Goal: Information Seeking & Learning: Learn about a topic

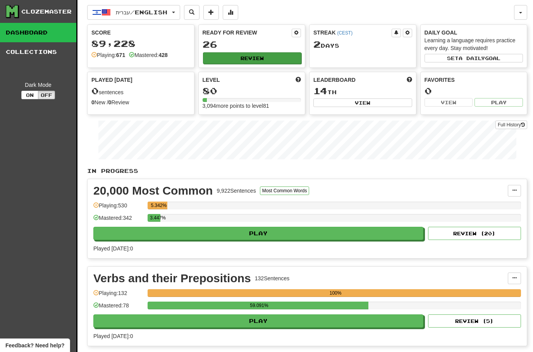
click at [255, 60] on button "Review" at bounding box center [252, 58] width 99 height 12
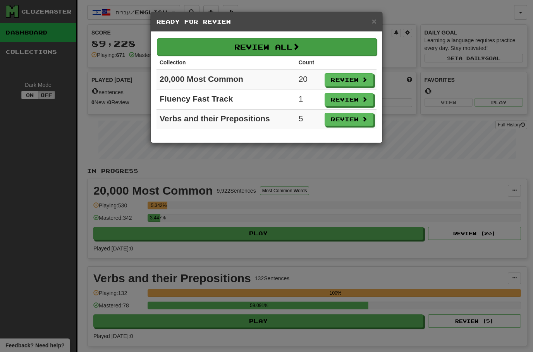
click at [257, 49] on button "Review All" at bounding box center [267, 47] width 220 height 18
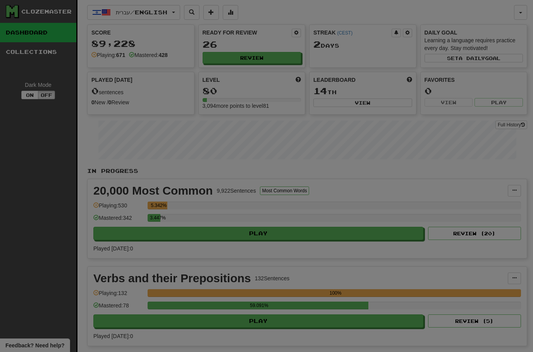
select select "**"
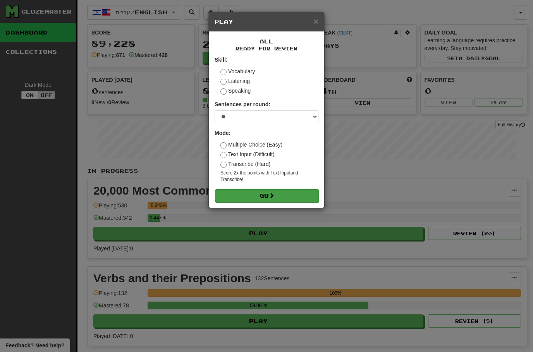
click at [249, 193] on button "Go" at bounding box center [267, 195] width 104 height 13
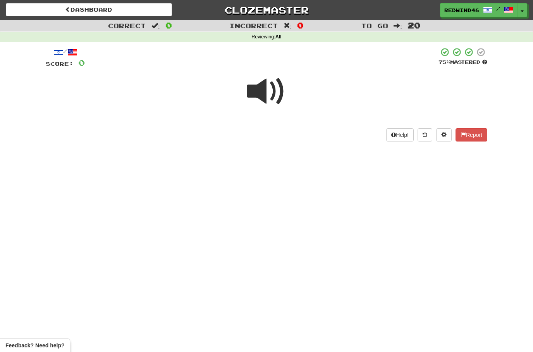
click at [261, 99] on span at bounding box center [266, 91] width 39 height 39
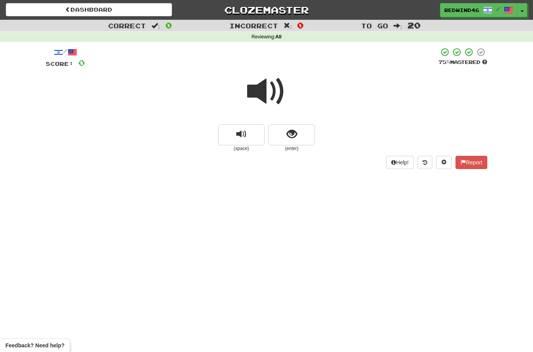
click at [262, 94] on span at bounding box center [266, 91] width 39 height 39
click at [260, 95] on span at bounding box center [266, 91] width 39 height 39
click at [279, 134] on button "show sentence" at bounding box center [291, 134] width 46 height 21
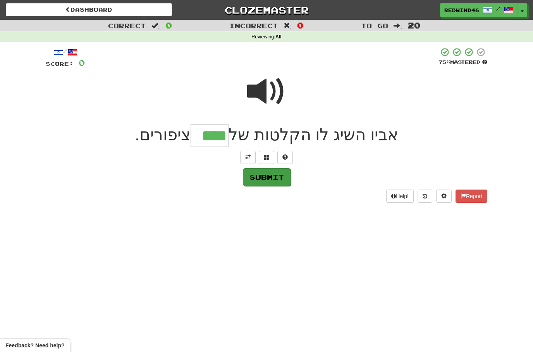
type input "****"
click at [272, 177] on button "Submit" at bounding box center [267, 177] width 48 height 18
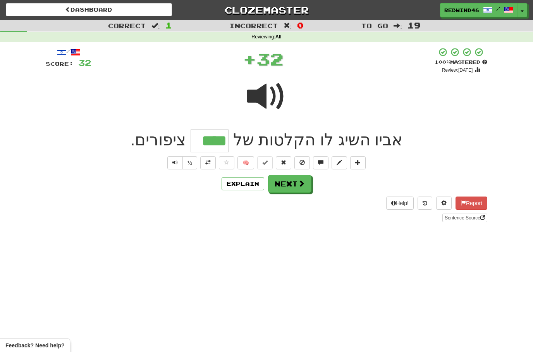
click at [210, 162] on button at bounding box center [207, 162] width 15 height 13
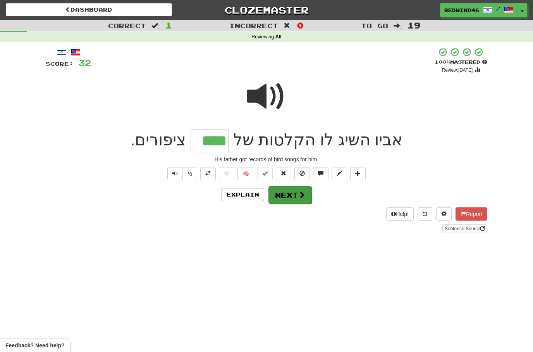
click at [291, 196] on button "Next" at bounding box center [289, 195] width 43 height 18
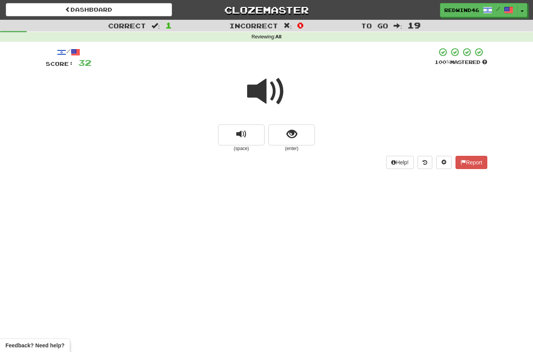
click at [276, 95] on span at bounding box center [266, 91] width 39 height 39
click at [292, 131] on span "show sentence" at bounding box center [292, 134] width 10 height 10
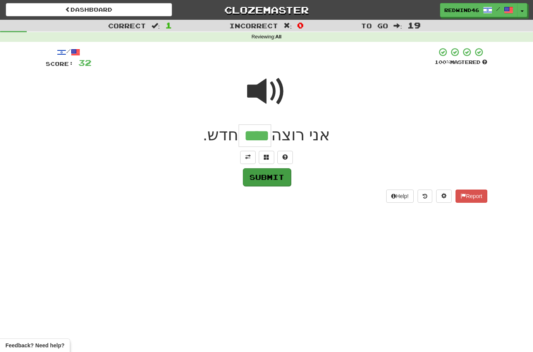
type input "****"
click at [266, 179] on button "Submit" at bounding box center [267, 177] width 48 height 18
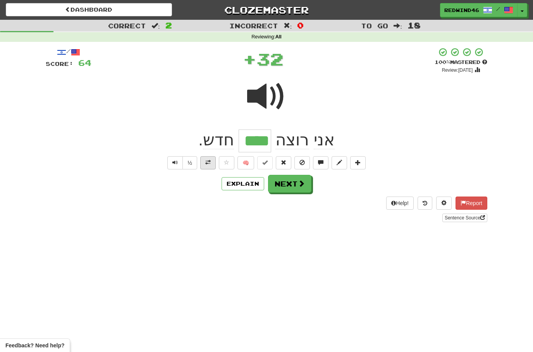
click at [211, 162] on button at bounding box center [207, 162] width 15 height 13
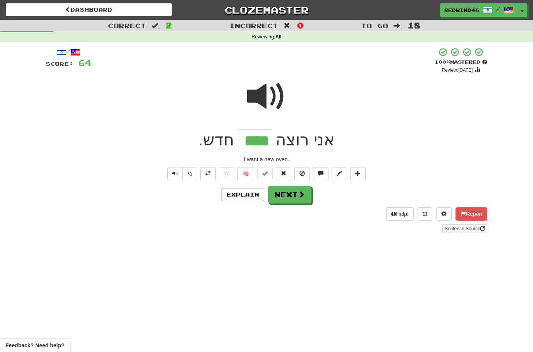
click at [280, 196] on button "Next" at bounding box center [289, 195] width 43 height 18
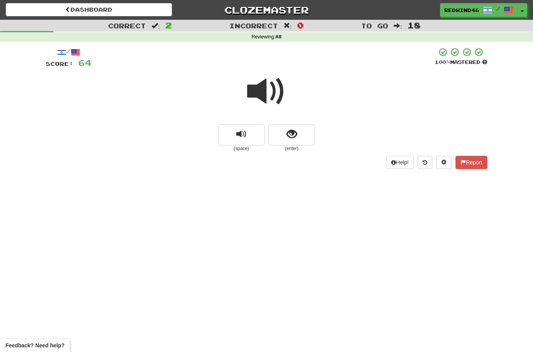
click at [267, 94] on span at bounding box center [266, 91] width 39 height 39
click at [269, 89] on span at bounding box center [266, 91] width 39 height 39
click at [269, 90] on span at bounding box center [266, 91] width 39 height 39
click at [283, 133] on button "show sentence" at bounding box center [291, 134] width 46 height 21
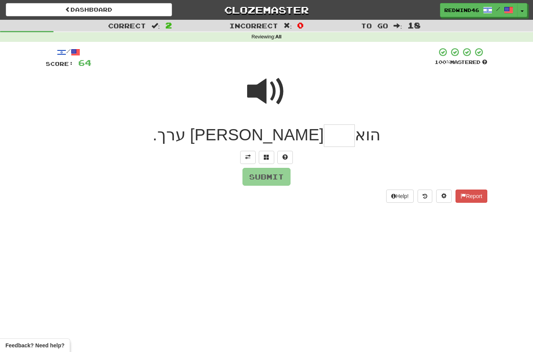
type input "*"
click at [247, 159] on span at bounding box center [247, 156] width 5 height 5
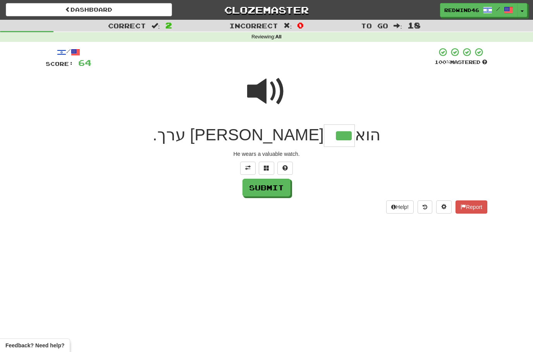
click at [324, 139] on input "***" at bounding box center [339, 135] width 31 height 23
click at [270, 92] on span at bounding box center [266, 91] width 39 height 39
click at [324, 133] on input "***" at bounding box center [339, 135] width 31 height 23
type input "****"
click at [271, 193] on button "Submit" at bounding box center [267, 188] width 48 height 18
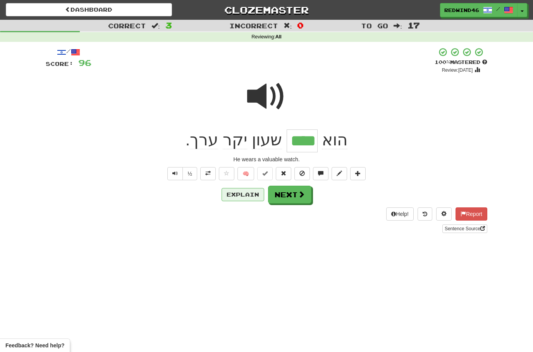
click at [248, 196] on button "Explain" at bounding box center [243, 194] width 43 height 13
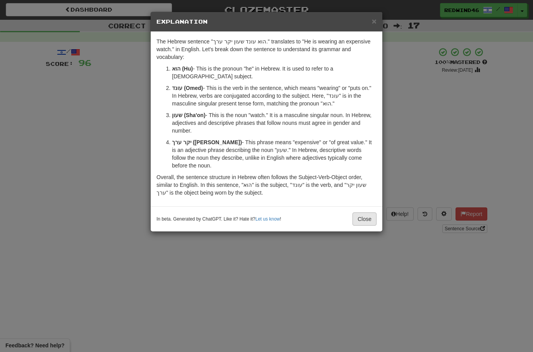
click at [360, 213] on button "Close" at bounding box center [365, 218] width 24 height 13
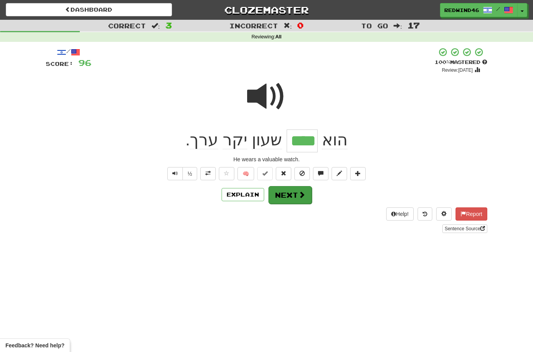
click at [294, 199] on button "Next" at bounding box center [289, 195] width 43 height 18
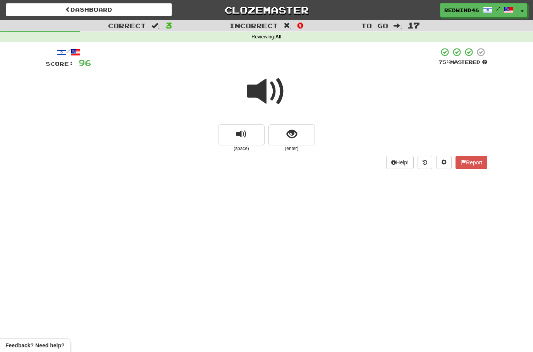
click at [260, 94] on span at bounding box center [266, 91] width 39 height 39
click at [264, 89] on span at bounding box center [266, 91] width 39 height 39
click at [262, 82] on span at bounding box center [266, 91] width 39 height 39
click at [301, 132] on button "show sentence" at bounding box center [291, 134] width 46 height 21
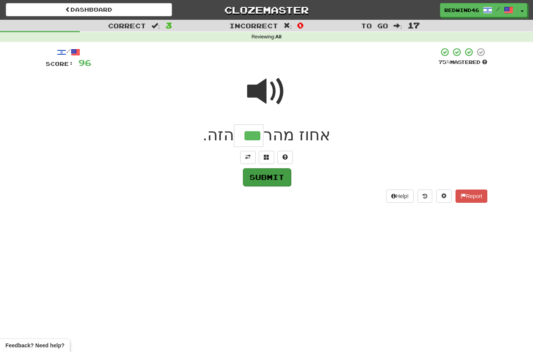
type input "***"
click at [267, 178] on button "Submit" at bounding box center [267, 177] width 48 height 18
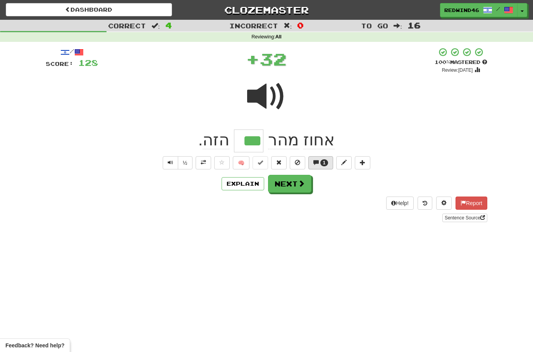
click at [318, 164] on span at bounding box center [315, 162] width 5 height 5
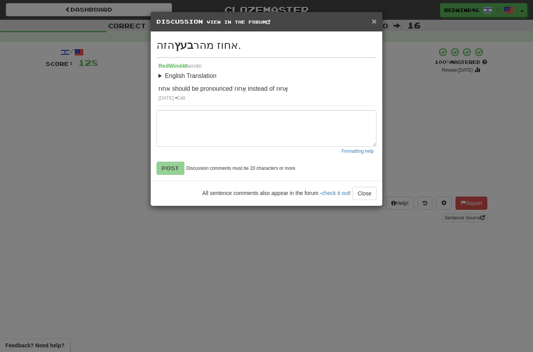
click at [376, 21] on span "×" at bounding box center [374, 21] width 5 height 9
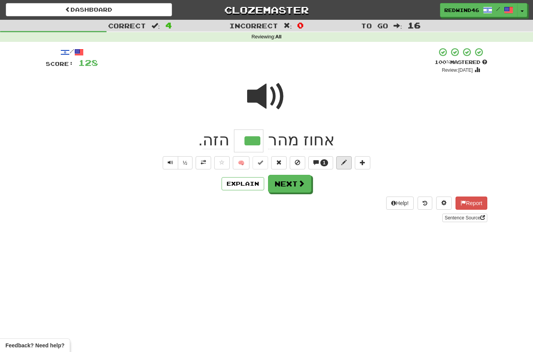
click at [346, 162] on span at bounding box center [343, 162] width 5 height 5
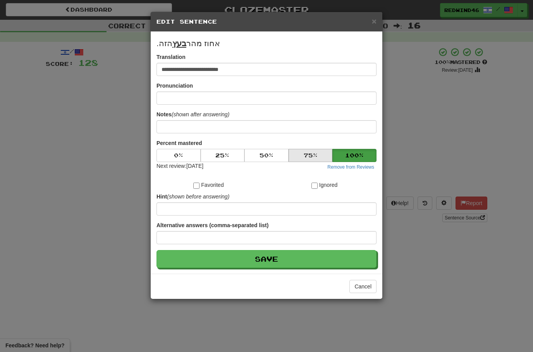
click at [307, 158] on button "75 %" at bounding box center [311, 155] width 44 height 13
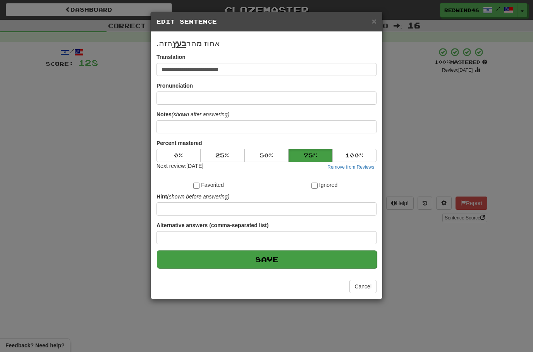
click at [248, 266] on button "Save" at bounding box center [267, 259] width 220 height 18
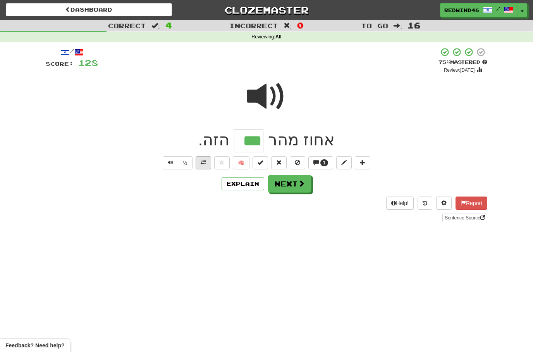
click at [207, 164] on button at bounding box center [203, 162] width 15 height 13
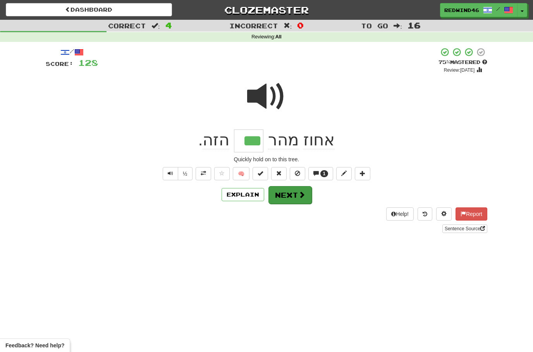
click at [278, 196] on button "Next" at bounding box center [289, 195] width 43 height 18
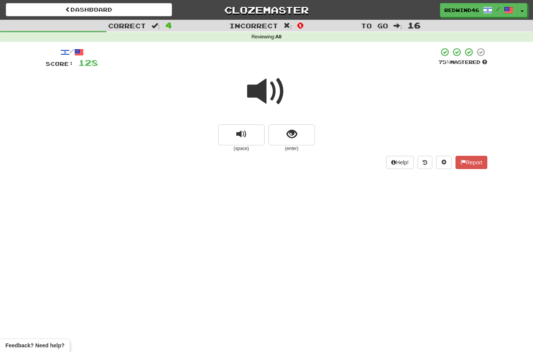
click at [263, 101] on span at bounding box center [266, 91] width 39 height 39
click at [274, 130] on button "show sentence" at bounding box center [291, 134] width 46 height 21
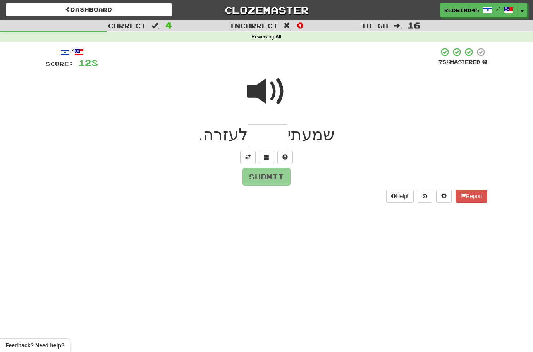
type input "*"
type input "****"
click at [260, 174] on button "Submit" at bounding box center [267, 177] width 48 height 18
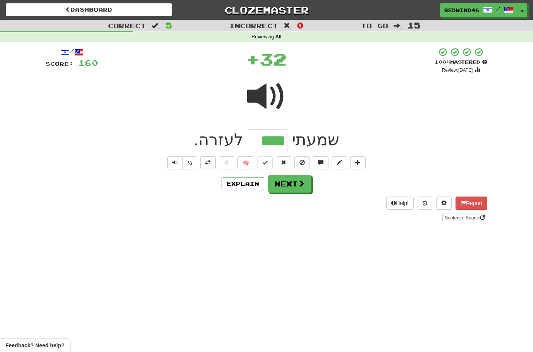
click at [212, 162] on button at bounding box center [207, 162] width 15 height 13
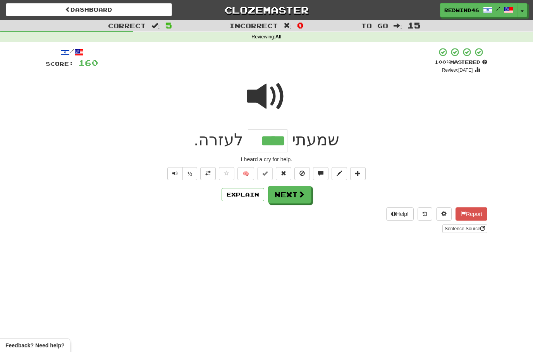
click at [282, 199] on button "Next" at bounding box center [289, 195] width 43 height 18
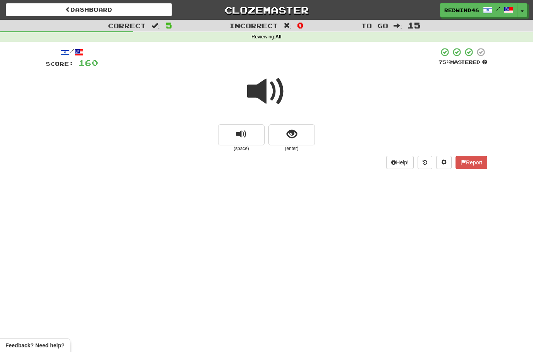
click at [257, 95] on span at bounding box center [266, 91] width 39 height 39
click at [286, 137] on button "show sentence" at bounding box center [291, 134] width 46 height 21
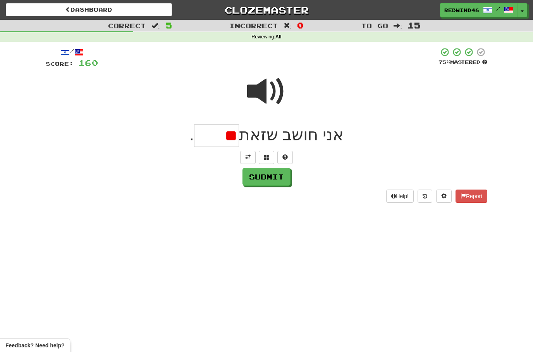
type input "*"
click at [247, 158] on span at bounding box center [247, 156] width 5 height 5
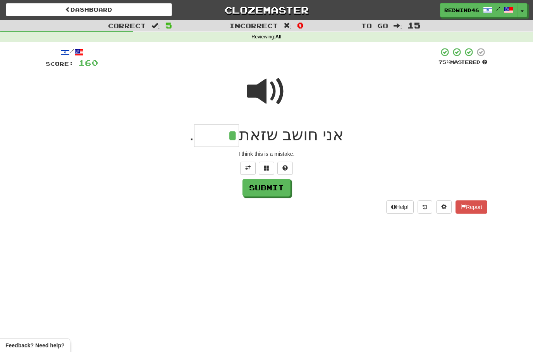
click at [210, 136] on input "*" at bounding box center [216, 135] width 45 height 23
type input "*****"
click at [264, 184] on button "Submit" at bounding box center [267, 188] width 48 height 18
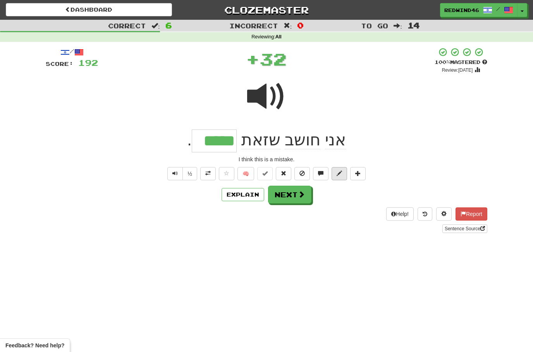
click at [332, 174] on button at bounding box center [339, 173] width 15 height 13
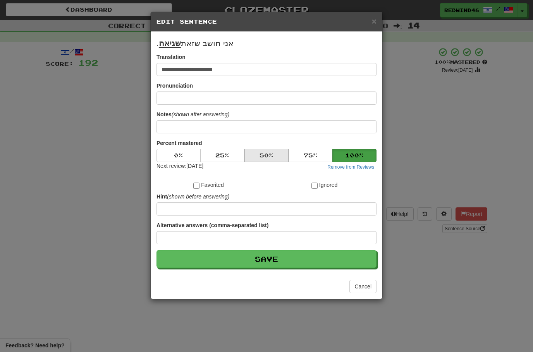
click at [262, 153] on button "50 %" at bounding box center [266, 155] width 44 height 13
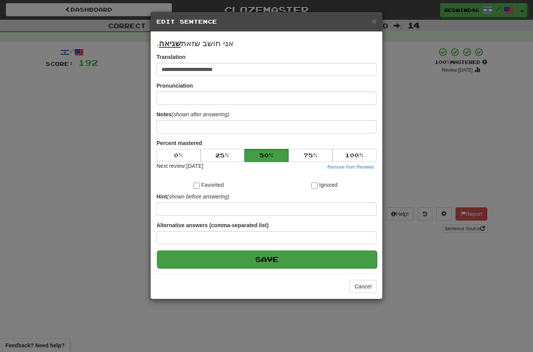
click at [256, 260] on button "Save" at bounding box center [267, 259] width 220 height 18
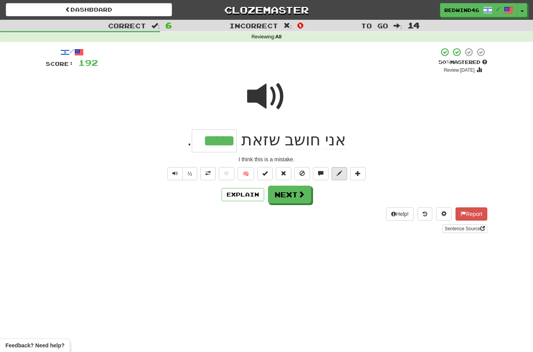
click at [340, 171] on span at bounding box center [339, 172] width 5 height 5
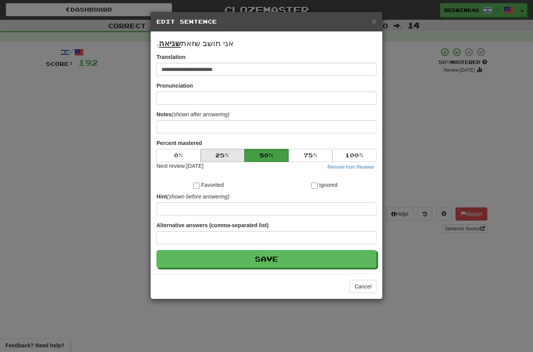
click at [221, 153] on button "25 %" at bounding box center [223, 155] width 44 height 13
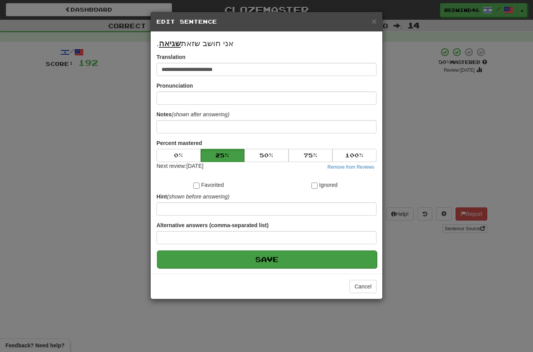
click at [272, 258] on button "Save" at bounding box center [267, 259] width 220 height 18
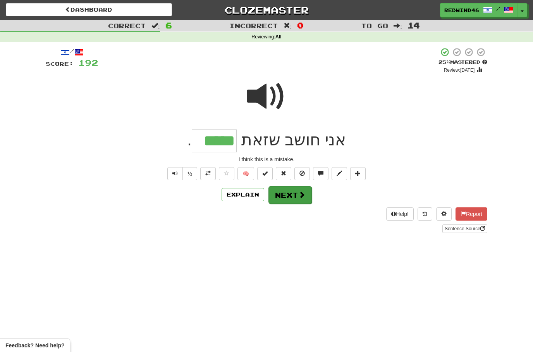
click at [292, 194] on button "Next" at bounding box center [289, 195] width 43 height 18
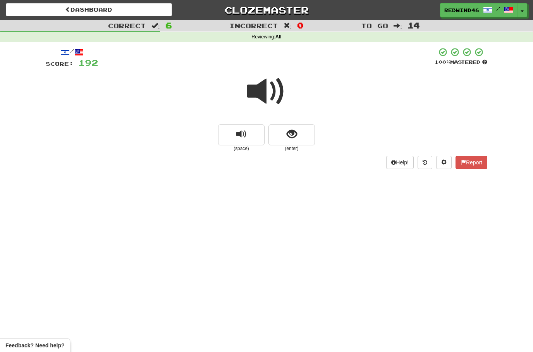
click at [263, 89] on span at bounding box center [266, 91] width 39 height 39
click at [274, 132] on button "show sentence" at bounding box center [291, 134] width 46 height 21
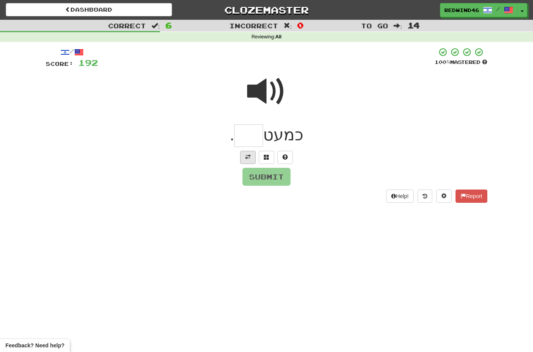
click at [246, 162] on button at bounding box center [247, 157] width 15 height 13
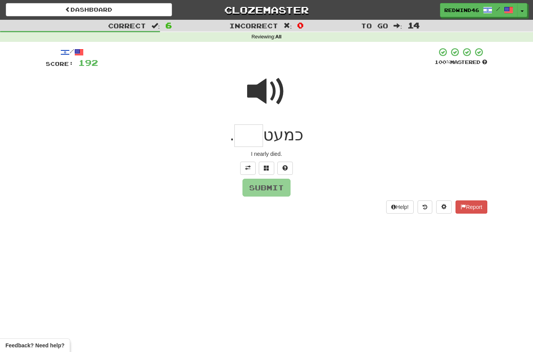
drag, startPoint x: 246, startPoint y: 145, endPoint x: 246, endPoint y: 141, distance: 4.3
click at [246, 145] on input "text" at bounding box center [248, 135] width 29 height 23
type input "***"
click at [262, 185] on button "Submit" at bounding box center [267, 188] width 48 height 18
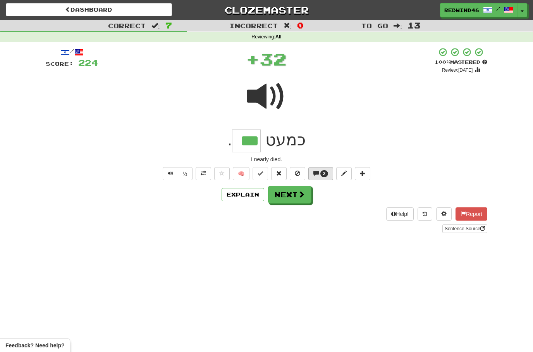
click at [322, 173] on span "2" at bounding box center [324, 173] width 8 height 7
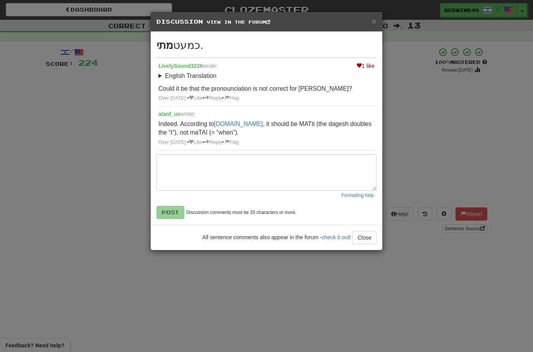
click at [377, 22] on div "× Discussion View in the forum" at bounding box center [267, 22] width 232 height 20
click at [373, 26] on div "× Discussion View in the forum" at bounding box center [267, 22] width 232 height 20
click at [373, 21] on span "×" at bounding box center [374, 21] width 5 height 9
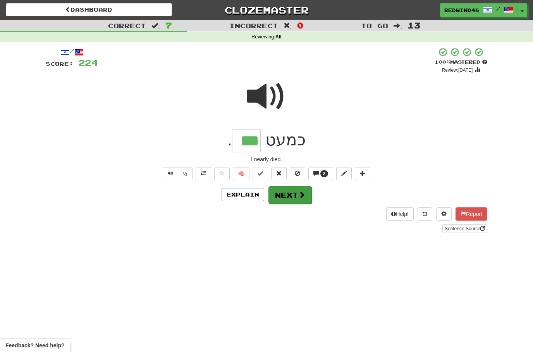
click at [291, 198] on button "Next" at bounding box center [289, 195] width 43 height 18
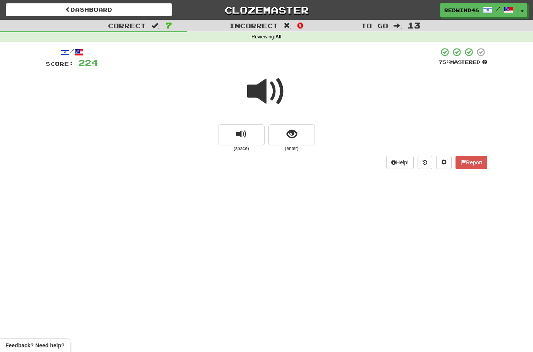
click at [274, 97] on span at bounding box center [266, 91] width 39 height 39
click at [275, 131] on button "show sentence" at bounding box center [291, 134] width 46 height 21
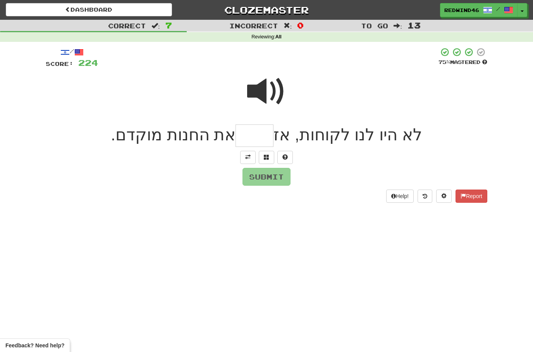
click at [273, 72] on span at bounding box center [266, 91] width 39 height 39
click at [265, 135] on input "text" at bounding box center [255, 135] width 38 height 23
type input "*****"
click at [267, 172] on button "Submit" at bounding box center [266, 177] width 48 height 18
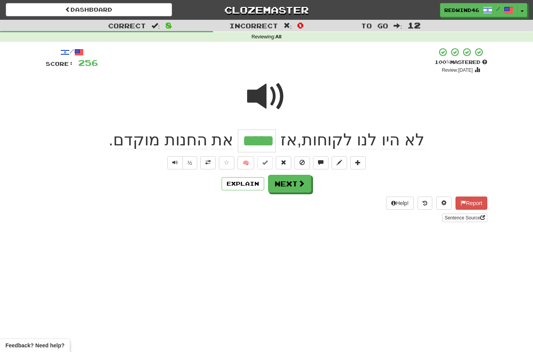
click at [296, 188] on button "Next" at bounding box center [289, 184] width 43 height 18
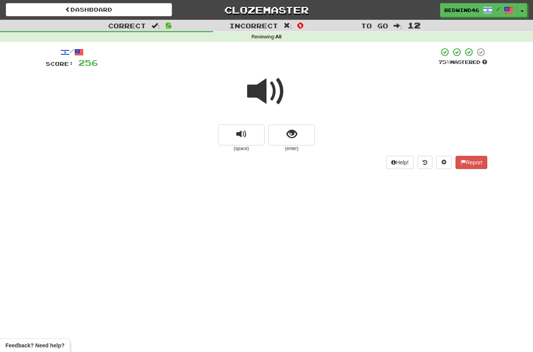
click at [261, 94] on span at bounding box center [266, 91] width 39 height 39
click at [299, 139] on button "show sentence" at bounding box center [291, 134] width 46 height 21
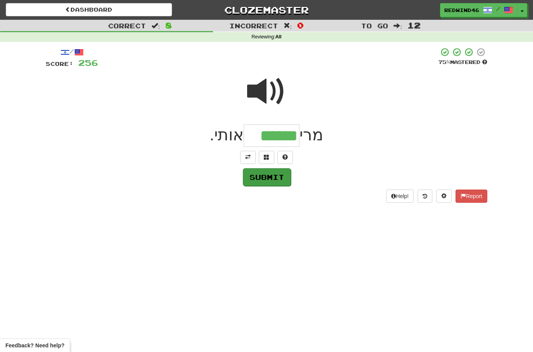
type input "******"
click at [261, 177] on button "Submit" at bounding box center [267, 177] width 48 height 18
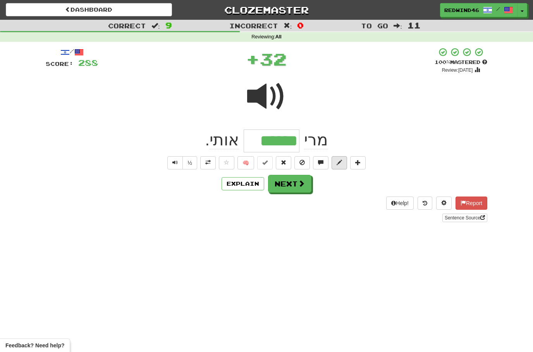
click at [338, 163] on span at bounding box center [339, 162] width 5 height 5
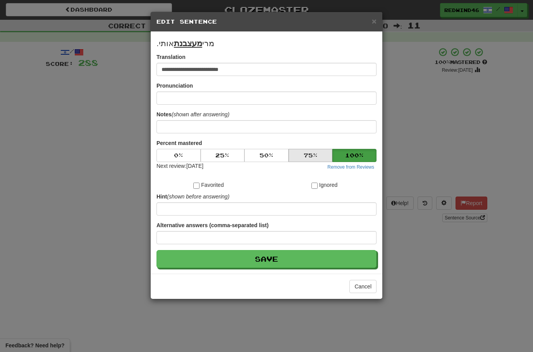
click at [304, 157] on button "75 %" at bounding box center [311, 155] width 44 height 13
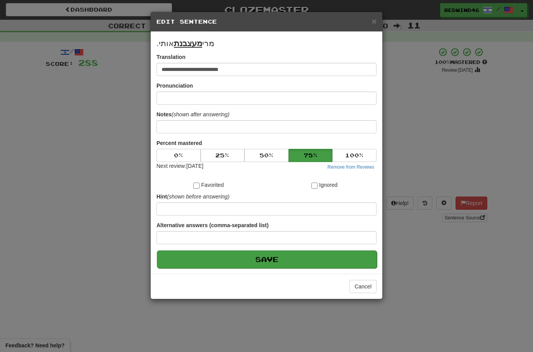
click at [248, 260] on button "Save" at bounding box center [267, 259] width 220 height 18
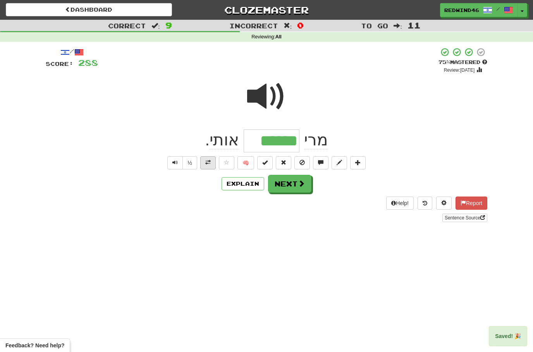
click at [206, 163] on span at bounding box center [207, 162] width 5 height 5
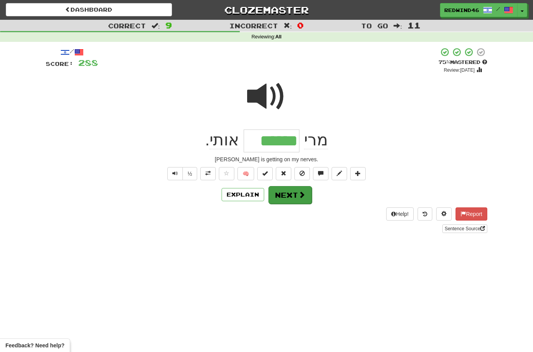
click at [301, 194] on span at bounding box center [301, 194] width 7 height 7
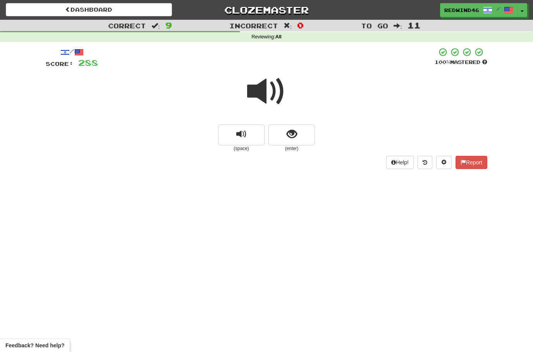
click at [267, 94] on span at bounding box center [266, 91] width 39 height 39
click at [265, 91] on span at bounding box center [266, 91] width 39 height 39
click at [282, 139] on button "show sentence" at bounding box center [291, 134] width 46 height 21
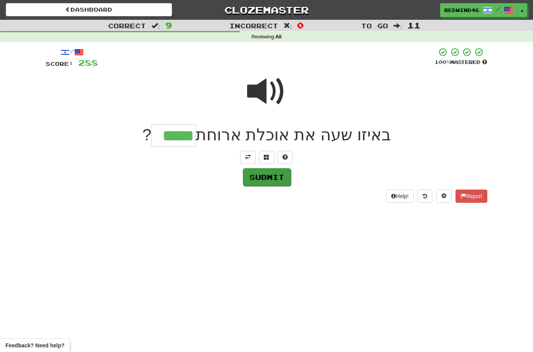
type input "*****"
click at [279, 179] on button "Submit" at bounding box center [267, 177] width 48 height 18
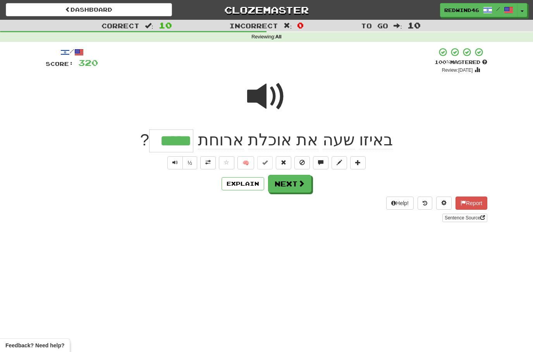
click at [210, 164] on span at bounding box center [207, 162] width 5 height 5
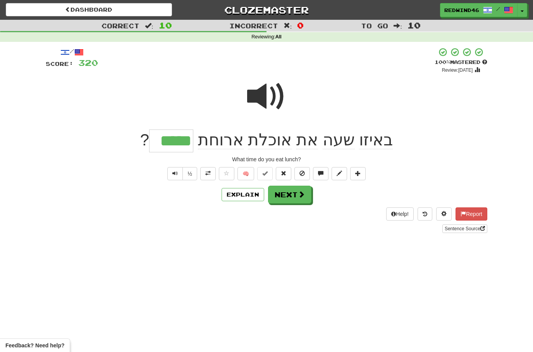
click at [285, 195] on button "Next" at bounding box center [289, 195] width 43 height 18
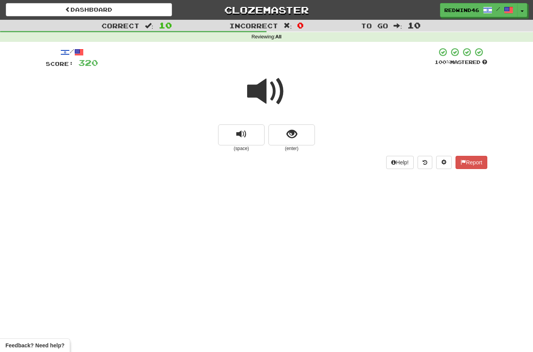
click at [265, 89] on span at bounding box center [266, 91] width 39 height 39
click at [280, 138] on button "show sentence" at bounding box center [291, 134] width 46 height 21
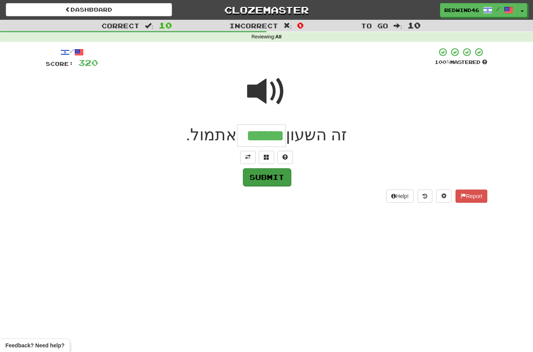
type input "******"
click at [259, 177] on button "Submit" at bounding box center [267, 177] width 48 height 18
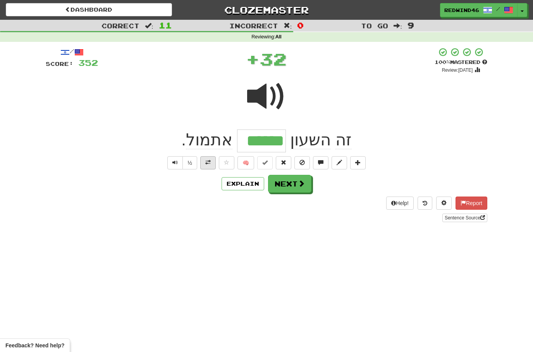
click at [211, 165] on button at bounding box center [207, 162] width 15 height 13
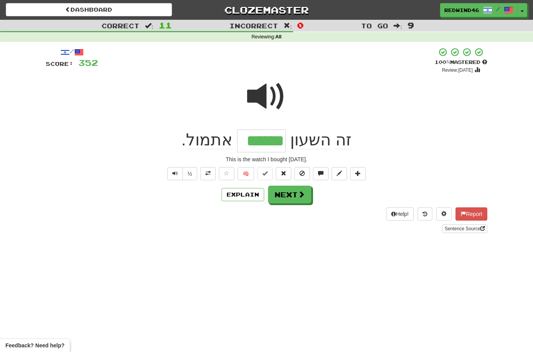
click at [287, 198] on button "Next" at bounding box center [289, 195] width 43 height 18
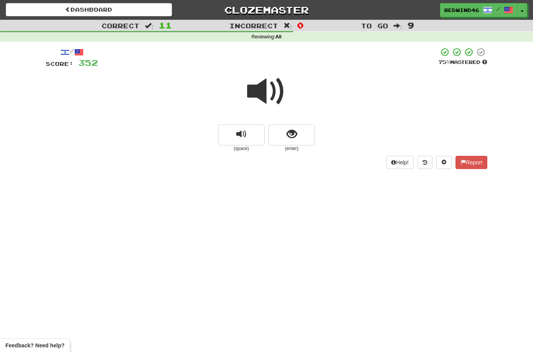
click at [265, 86] on span at bounding box center [266, 91] width 39 height 39
click at [280, 139] on button "show sentence" at bounding box center [291, 134] width 46 height 21
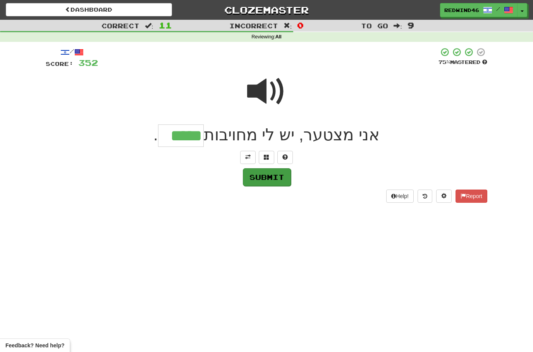
type input "*****"
click at [251, 178] on button "Submit" at bounding box center [267, 177] width 48 height 18
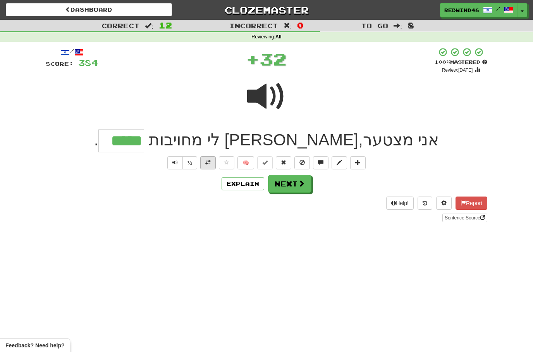
click at [209, 163] on span at bounding box center [207, 162] width 5 height 5
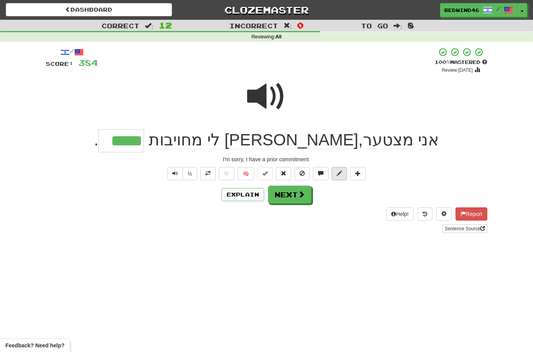
click at [341, 172] on span at bounding box center [339, 172] width 5 height 5
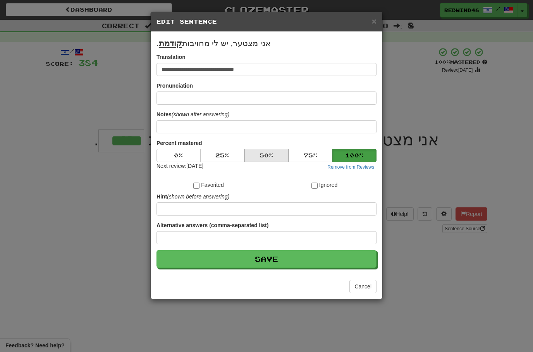
click at [267, 158] on button "50 %" at bounding box center [266, 155] width 44 height 13
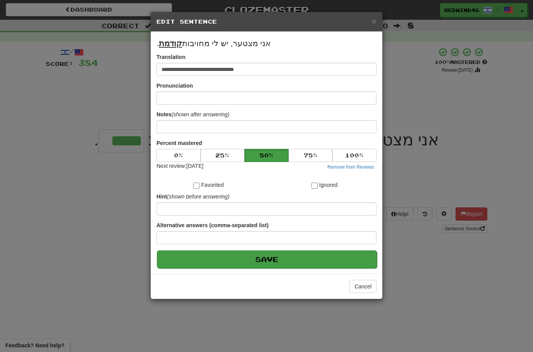
click at [256, 257] on button "Save" at bounding box center [267, 259] width 220 height 18
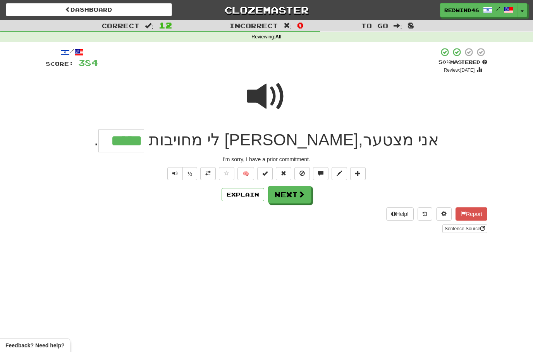
click at [334, 179] on div "/ Score: 384 + 32 50 % Mastered Review: [DATE] אני מצטער , יש לי מחויבות ***** …" at bounding box center [267, 140] width 442 height 186
click at [337, 176] on button at bounding box center [339, 173] width 15 height 13
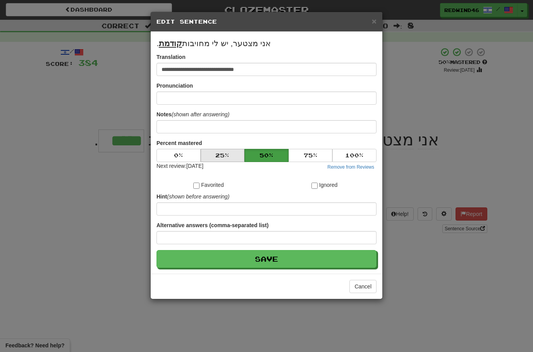
click at [224, 153] on button "25 %" at bounding box center [223, 155] width 44 height 13
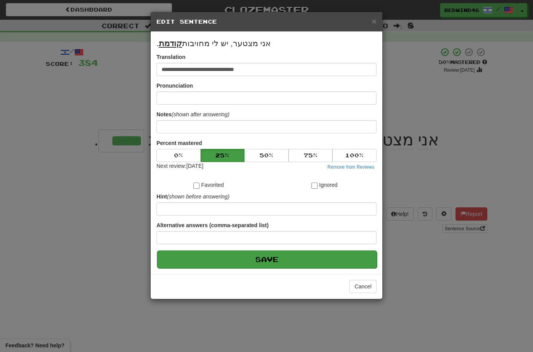
click at [260, 258] on button "Save" at bounding box center [267, 259] width 220 height 18
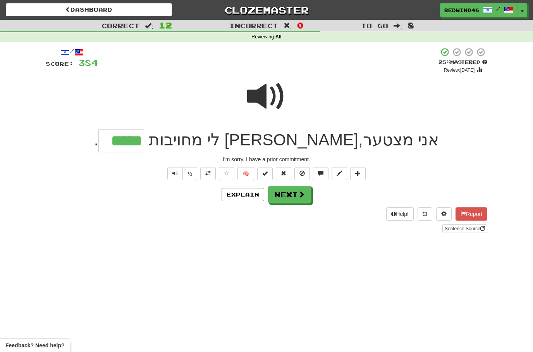
click at [297, 194] on button "Next" at bounding box center [289, 195] width 43 height 18
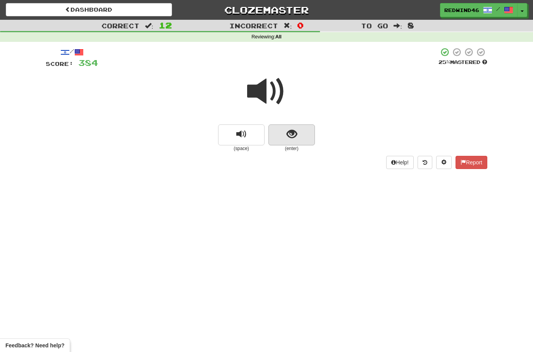
click at [273, 136] on button "show sentence" at bounding box center [291, 134] width 46 height 21
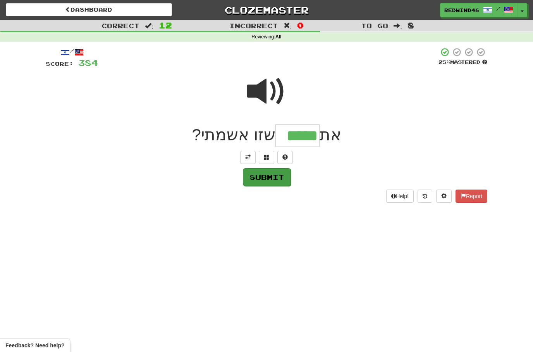
type input "*****"
click at [263, 182] on button "Submit" at bounding box center [267, 177] width 48 height 18
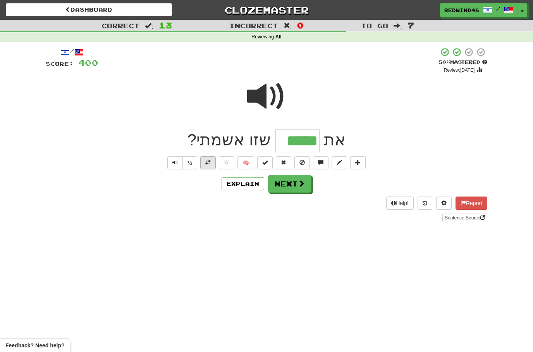
click at [209, 163] on span at bounding box center [207, 162] width 5 height 5
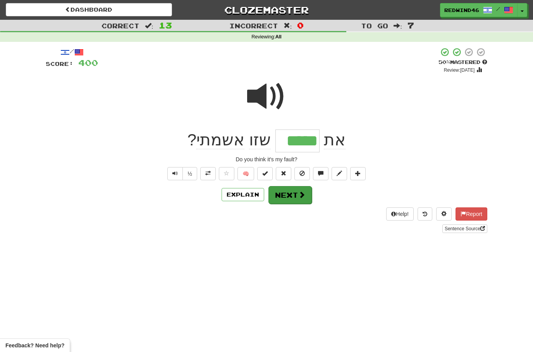
click at [295, 193] on button "Next" at bounding box center [289, 195] width 43 height 18
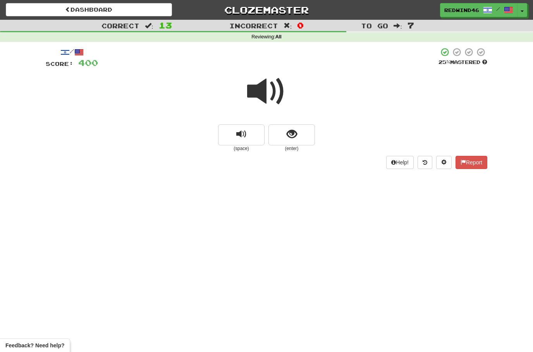
click at [266, 93] on span at bounding box center [266, 91] width 39 height 39
click at [288, 130] on span "show sentence" at bounding box center [292, 134] width 10 height 10
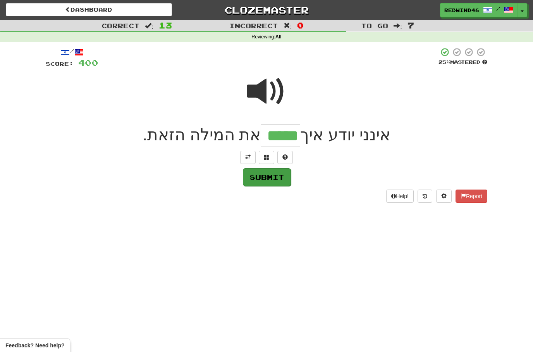
type input "*****"
click at [260, 181] on button "Submit" at bounding box center [267, 177] width 48 height 18
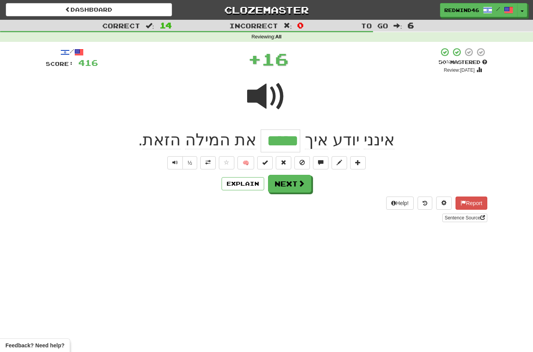
click at [210, 163] on span at bounding box center [207, 162] width 5 height 5
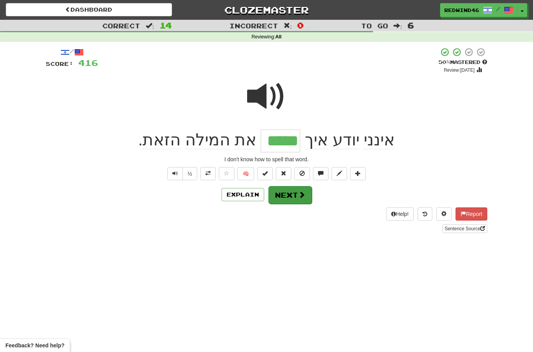
click at [285, 199] on button "Next" at bounding box center [289, 195] width 43 height 18
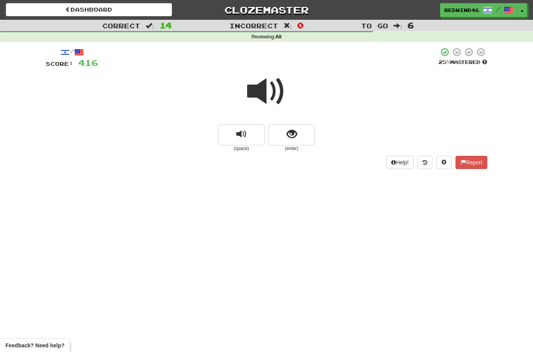
click at [279, 88] on span at bounding box center [266, 91] width 39 height 39
click at [269, 96] on span at bounding box center [266, 91] width 39 height 39
click at [262, 92] on span at bounding box center [266, 91] width 39 height 39
click at [274, 131] on button "show sentence" at bounding box center [291, 134] width 46 height 21
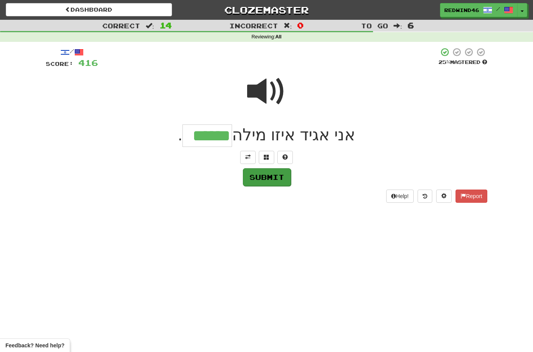
type input "******"
click at [263, 177] on button "Submit" at bounding box center [267, 177] width 48 height 18
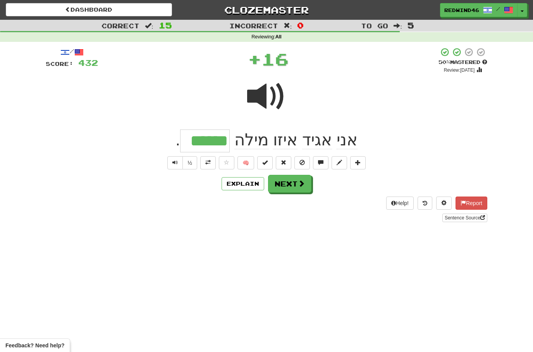
click at [206, 163] on span at bounding box center [207, 162] width 5 height 5
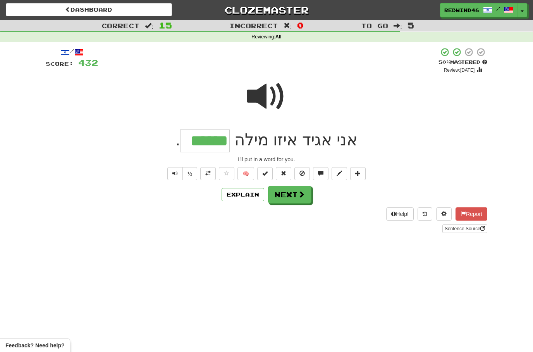
click at [279, 194] on button "Next" at bounding box center [289, 195] width 43 height 18
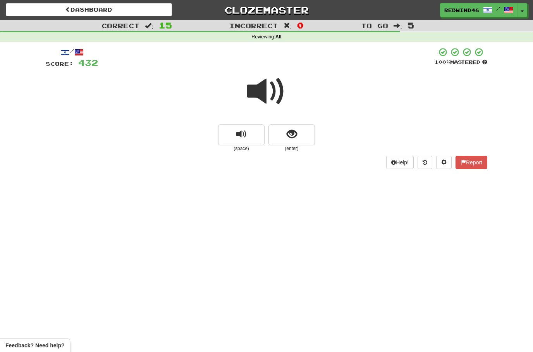
click at [265, 89] on span at bounding box center [266, 91] width 39 height 39
click at [267, 93] on span at bounding box center [266, 91] width 39 height 39
click at [267, 92] on span at bounding box center [266, 91] width 39 height 39
click at [291, 132] on span "show sentence" at bounding box center [292, 134] width 10 height 10
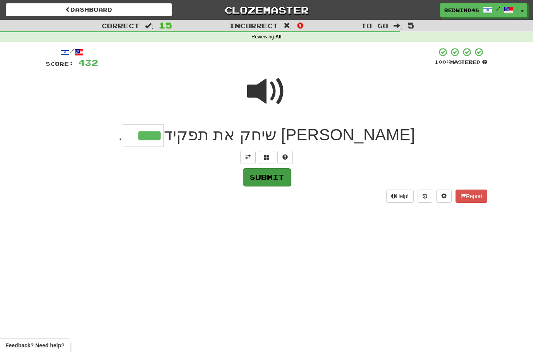
type input "****"
click at [263, 178] on button "Submit" at bounding box center [267, 177] width 48 height 18
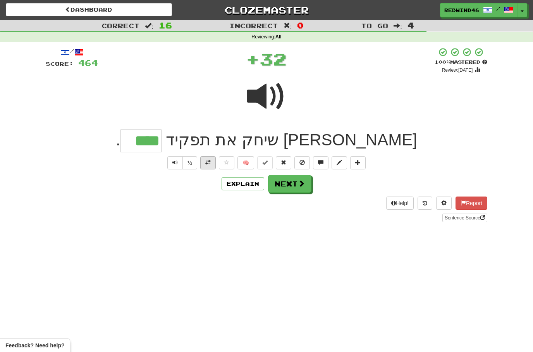
click at [209, 161] on span at bounding box center [207, 162] width 5 height 5
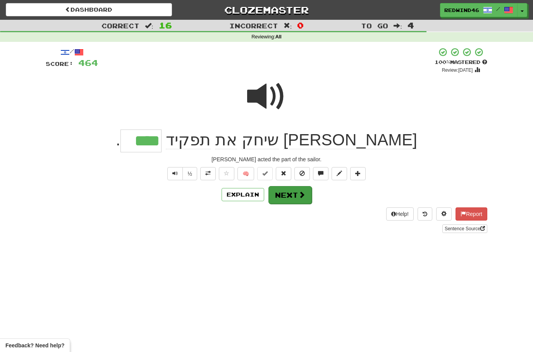
click at [286, 195] on button "Next" at bounding box center [289, 195] width 43 height 18
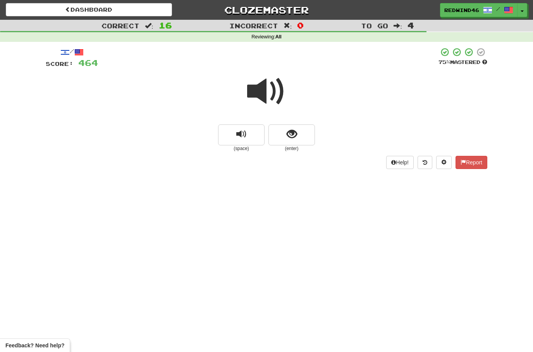
click at [264, 89] on span at bounding box center [266, 91] width 39 height 39
click at [287, 133] on span "show sentence" at bounding box center [292, 134] width 10 height 10
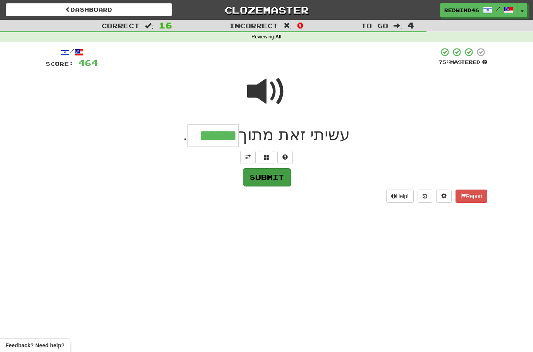
type input "******"
click at [258, 181] on button "Submit" at bounding box center [267, 177] width 48 height 18
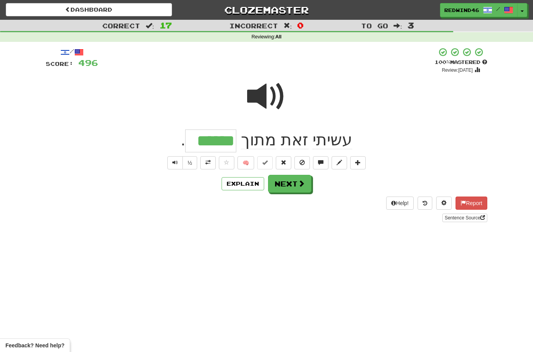
click at [268, 89] on span at bounding box center [266, 96] width 39 height 39
click at [205, 160] on span at bounding box center [207, 162] width 5 height 5
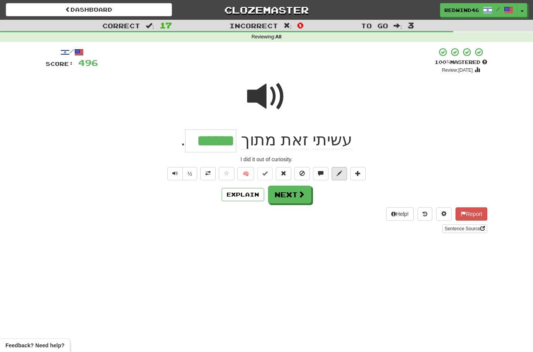
click at [340, 176] on button at bounding box center [339, 173] width 15 height 13
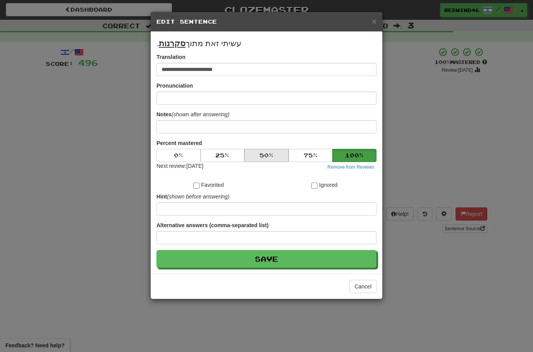
click at [268, 156] on button "50 %" at bounding box center [266, 155] width 44 height 13
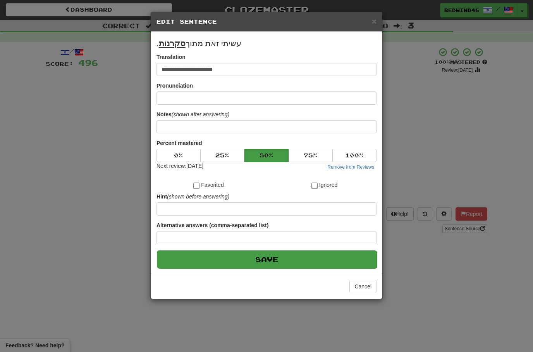
click at [248, 263] on button "Save" at bounding box center [267, 259] width 220 height 18
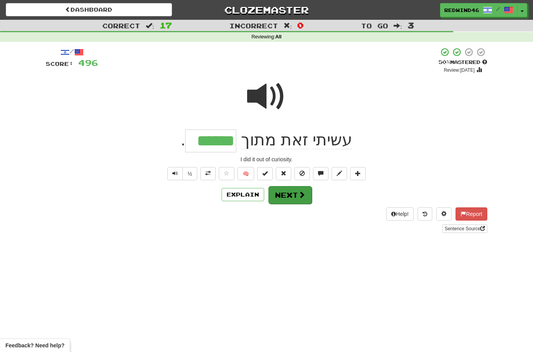
click at [286, 198] on button "Next" at bounding box center [289, 195] width 43 height 18
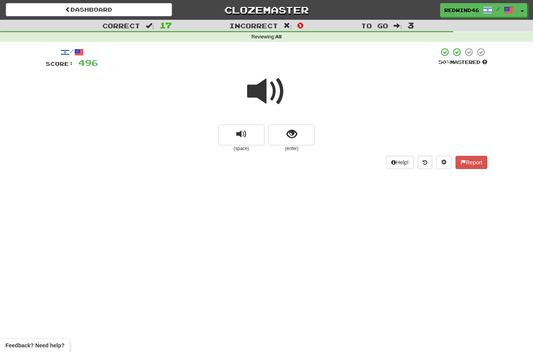
click at [273, 103] on span at bounding box center [266, 91] width 39 height 39
click at [263, 89] on span at bounding box center [266, 91] width 39 height 39
click at [259, 95] on span at bounding box center [266, 91] width 39 height 39
click at [267, 92] on span at bounding box center [266, 91] width 39 height 39
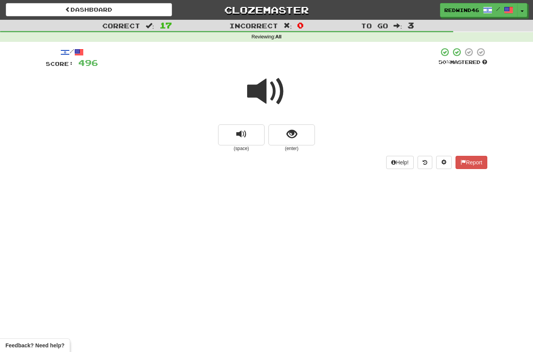
click at [263, 94] on span at bounding box center [266, 91] width 39 height 39
click at [279, 139] on button "show sentence" at bounding box center [291, 134] width 46 height 21
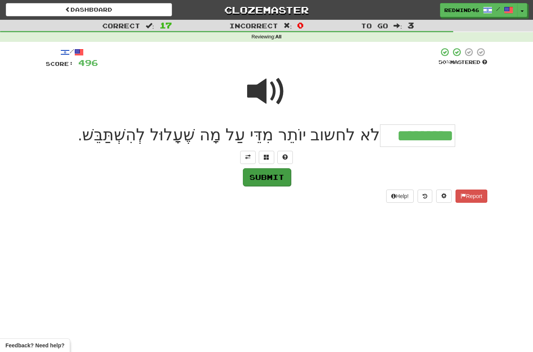
type input "*********"
click at [263, 176] on button "Submit" at bounding box center [267, 177] width 48 height 18
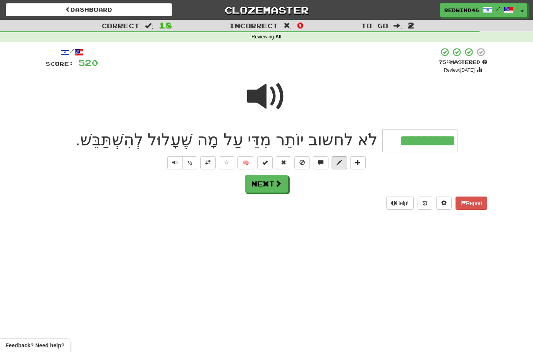
click at [339, 164] on span at bounding box center [339, 162] width 5 height 5
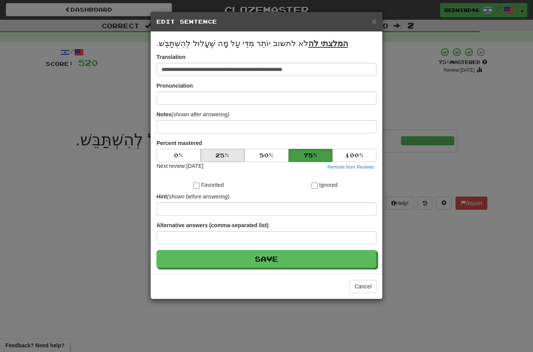
click at [235, 158] on button "25 %" at bounding box center [223, 155] width 44 height 13
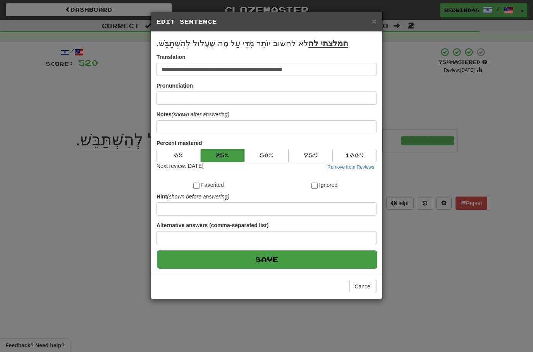
click at [274, 261] on button "Save" at bounding box center [267, 259] width 220 height 18
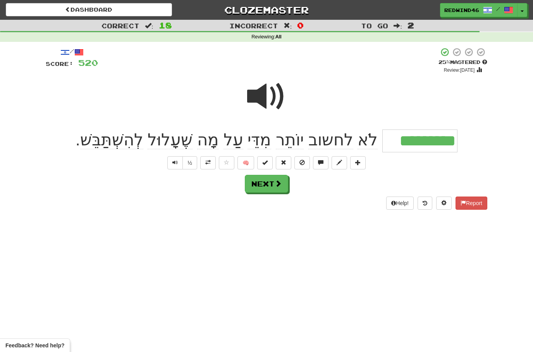
click at [208, 164] on span at bounding box center [207, 162] width 5 height 5
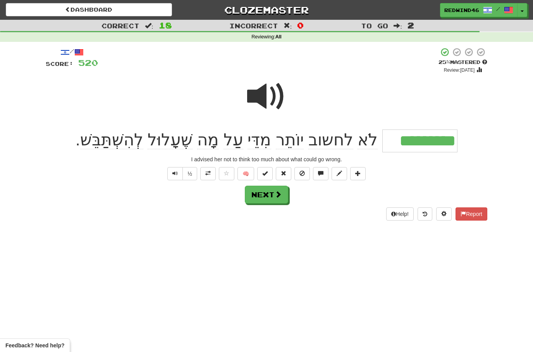
click at [267, 196] on button "Next" at bounding box center [266, 195] width 43 height 18
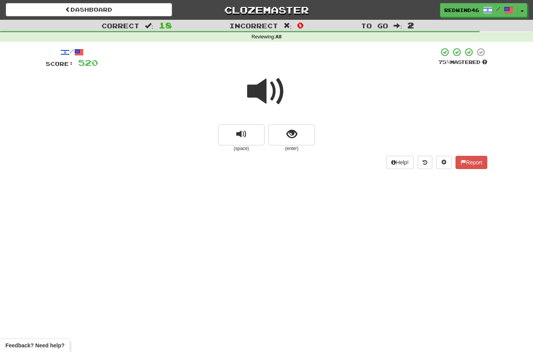
click at [264, 92] on span at bounding box center [266, 91] width 39 height 39
click at [279, 129] on button "show sentence" at bounding box center [291, 134] width 46 height 21
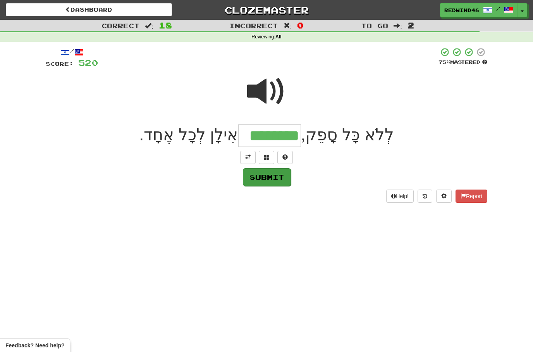
type input "********"
click at [271, 176] on button "Submit" at bounding box center [267, 177] width 48 height 18
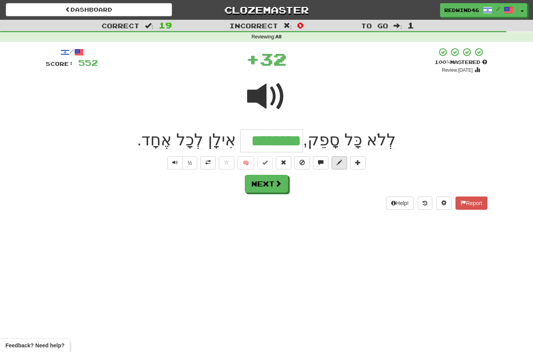
click at [337, 163] on span at bounding box center [339, 162] width 5 height 5
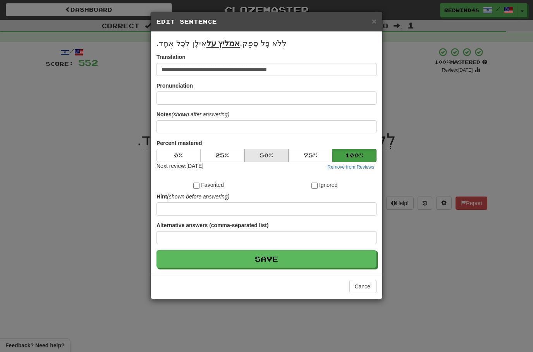
click at [273, 156] on button "50 %" at bounding box center [266, 155] width 44 height 13
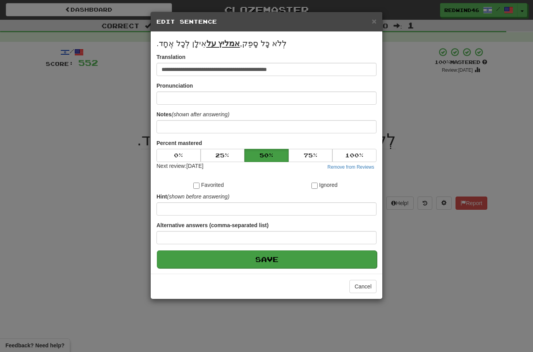
click at [249, 265] on button "Save" at bounding box center [267, 259] width 220 height 18
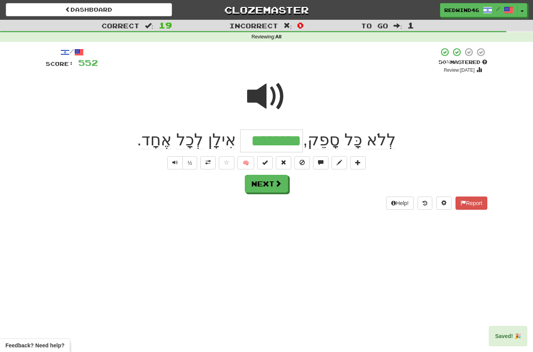
click at [204, 163] on button at bounding box center [207, 162] width 15 height 13
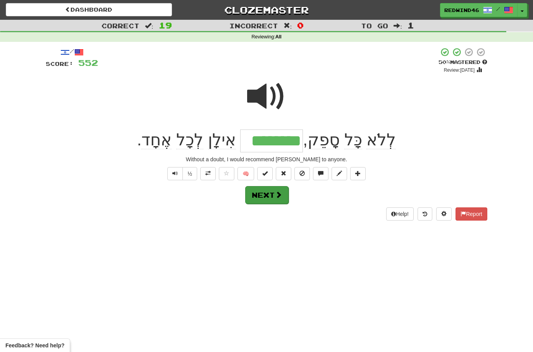
click at [267, 196] on button "Next" at bounding box center [266, 195] width 43 height 18
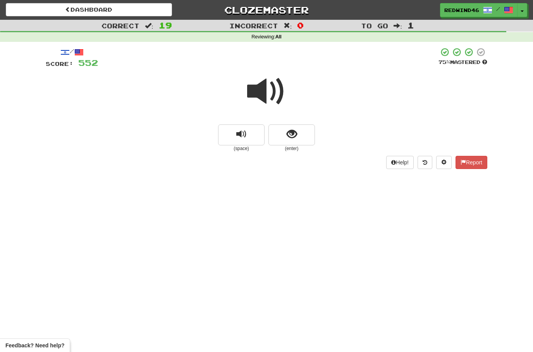
click at [264, 91] on span at bounding box center [266, 91] width 39 height 39
click at [264, 88] on span at bounding box center [266, 91] width 39 height 39
click at [279, 84] on span at bounding box center [266, 91] width 39 height 39
click at [299, 136] on button "show sentence" at bounding box center [291, 134] width 46 height 21
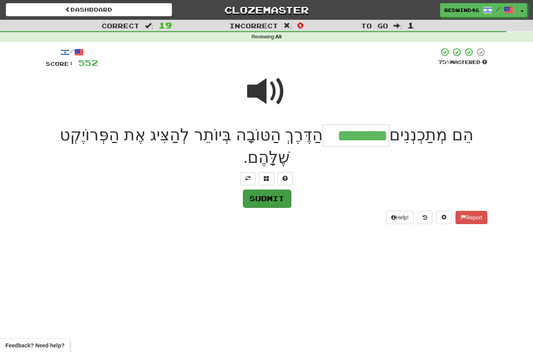
type input "********"
click at [265, 196] on button "Submit" at bounding box center [267, 198] width 48 height 18
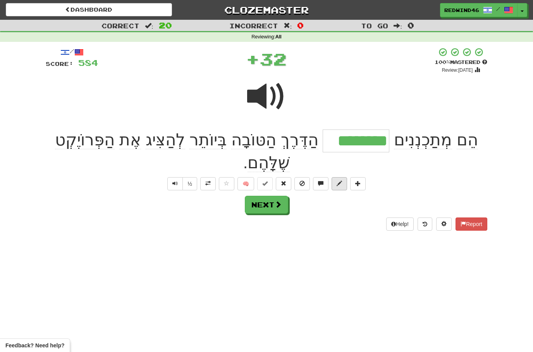
click at [335, 183] on button at bounding box center [339, 183] width 15 height 13
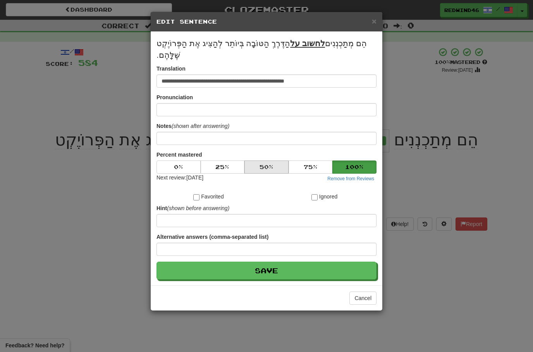
click at [268, 170] on button "50 %" at bounding box center [266, 166] width 44 height 13
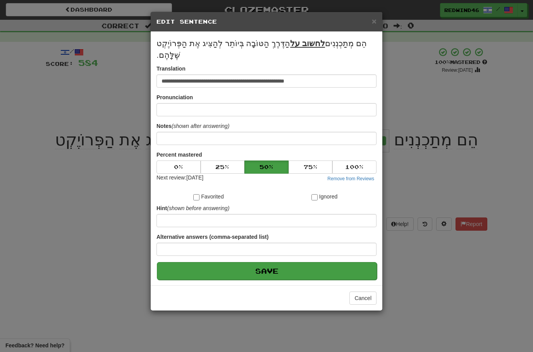
click at [258, 279] on button "Save" at bounding box center [267, 271] width 220 height 18
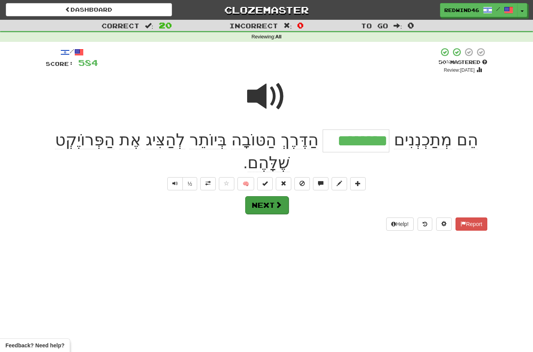
click at [263, 207] on button "Next" at bounding box center [266, 205] width 43 height 18
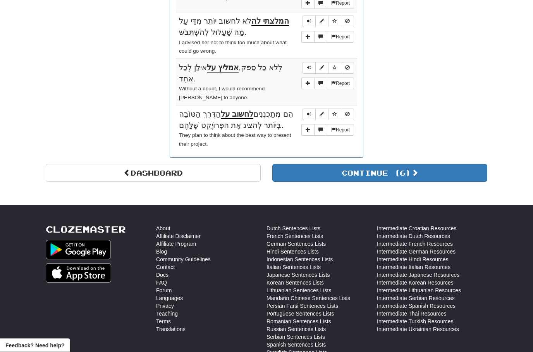
scroll to position [903, 0]
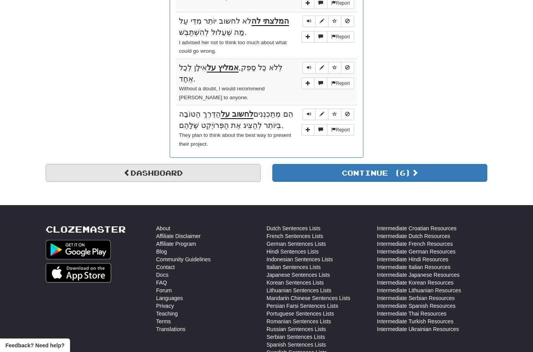
click at [141, 164] on link "Dashboard" at bounding box center [153, 173] width 215 height 18
